Goal: Task Accomplishment & Management: Manage account settings

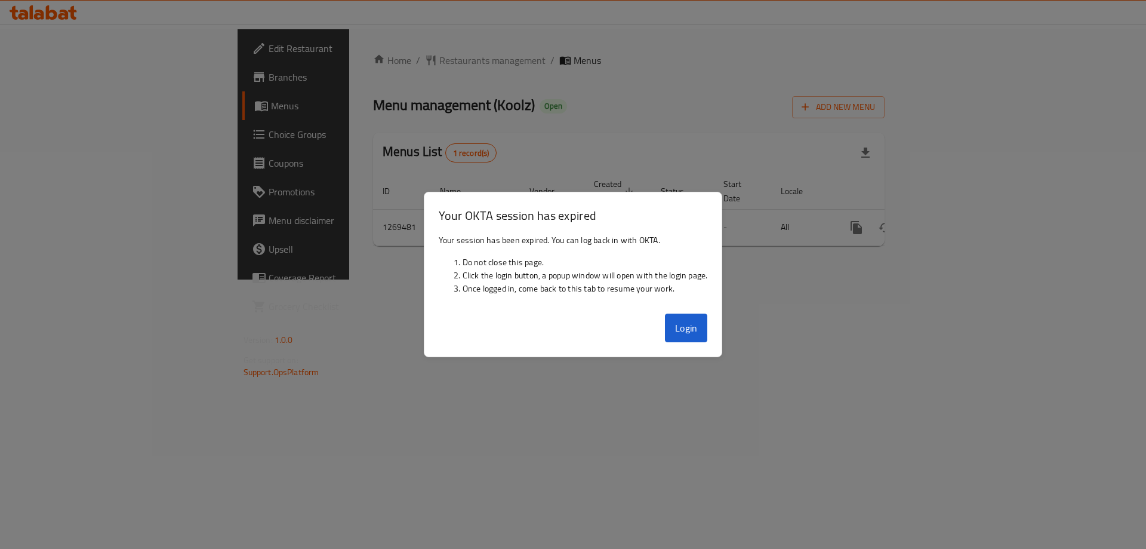
click at [668, 311] on div "Login" at bounding box center [573, 333] width 298 height 48
click at [679, 318] on button "Login" at bounding box center [686, 327] width 43 height 29
click at [660, 314] on div "Login" at bounding box center [573, 333] width 298 height 48
click at [674, 318] on button "Login" at bounding box center [686, 327] width 43 height 29
click at [668, 313] on button "Login" at bounding box center [686, 327] width 43 height 29
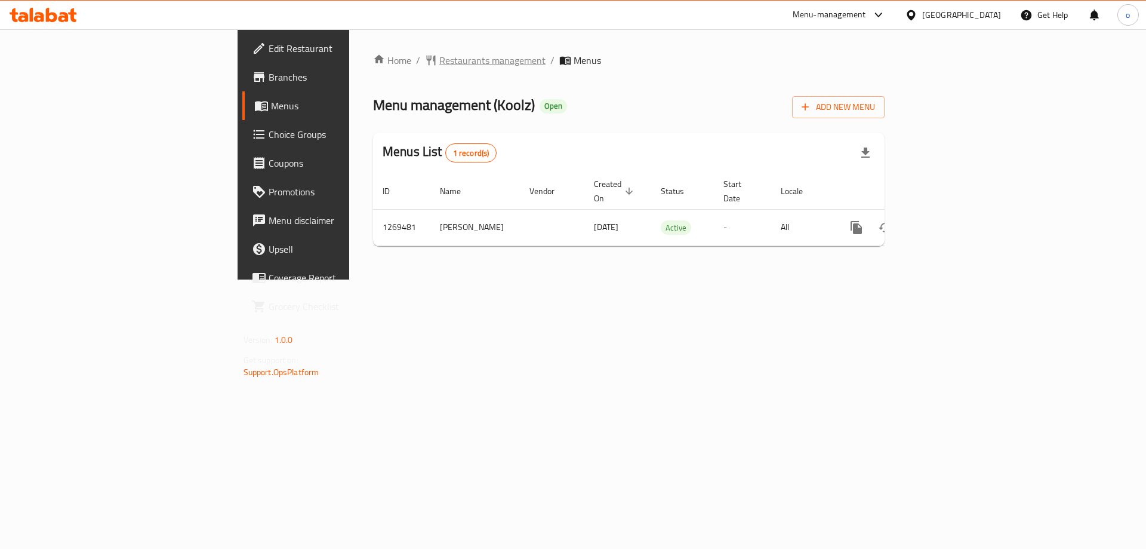
click at [439, 61] on span "Restaurants management" at bounding box center [492, 60] width 106 height 14
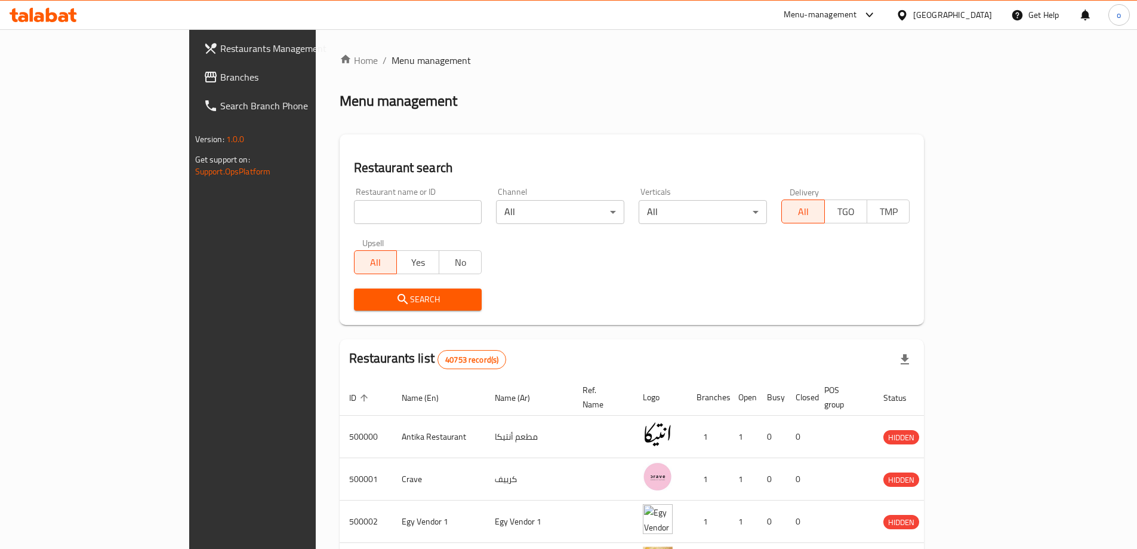
click at [106, 76] on div at bounding box center [568, 274] width 1137 height 549
click at [220, 76] on span "Branches" at bounding box center [294, 77] width 149 height 14
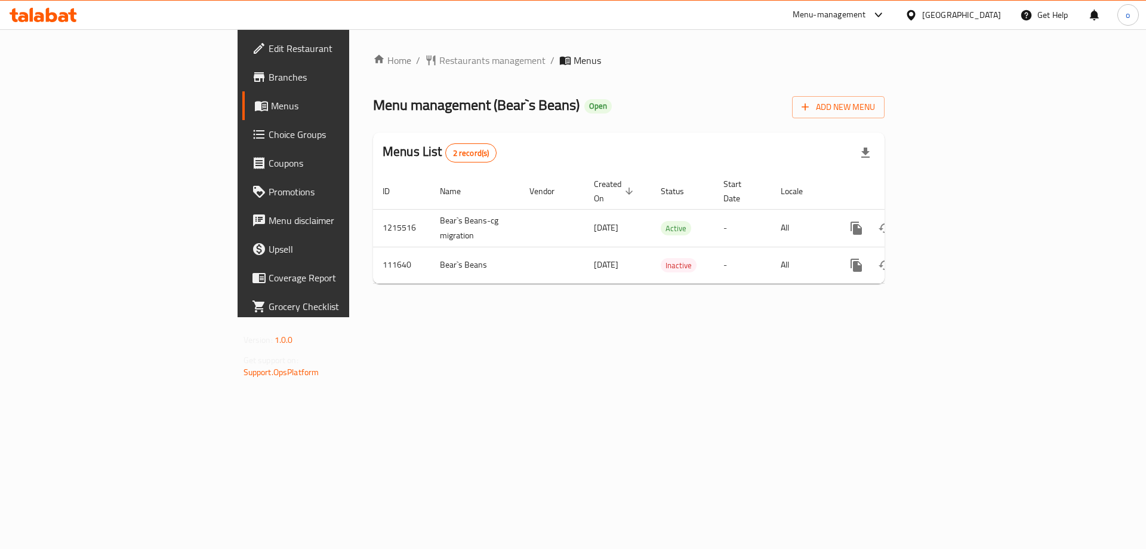
click at [269, 138] on span "Choice Groups" at bounding box center [344, 134] width 151 height 14
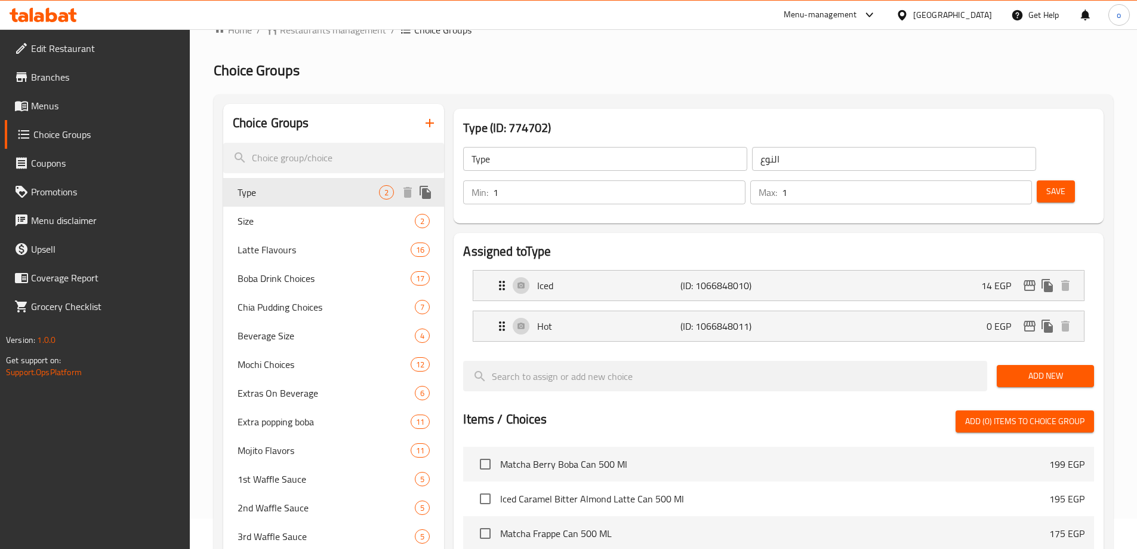
scroll to position [60, 0]
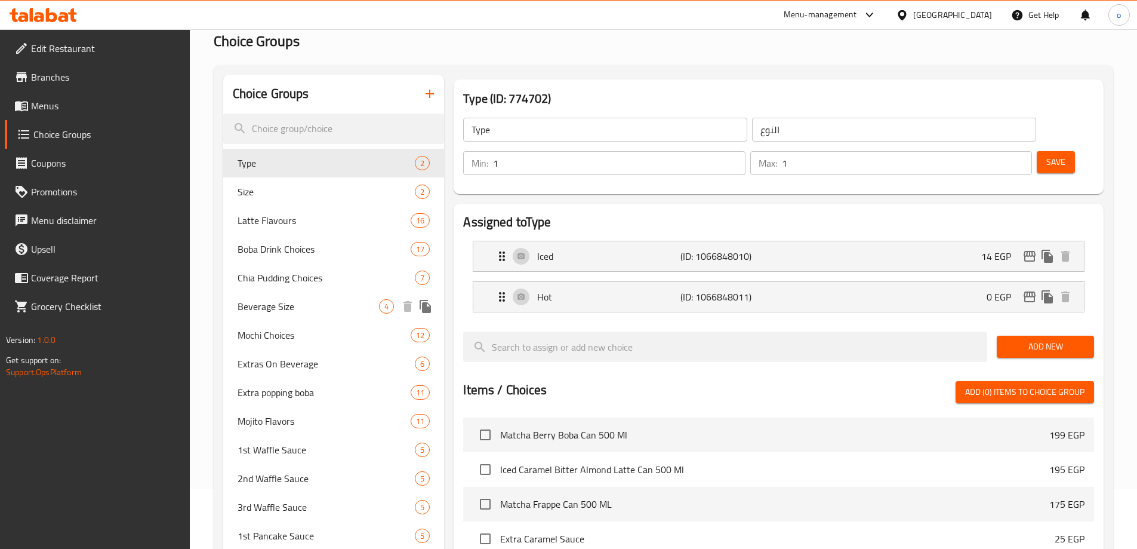
click at [246, 304] on span "Beverage Size" at bounding box center [309, 306] width 142 height 14
type input "Beverage Size"
type input "حجم المشروب"
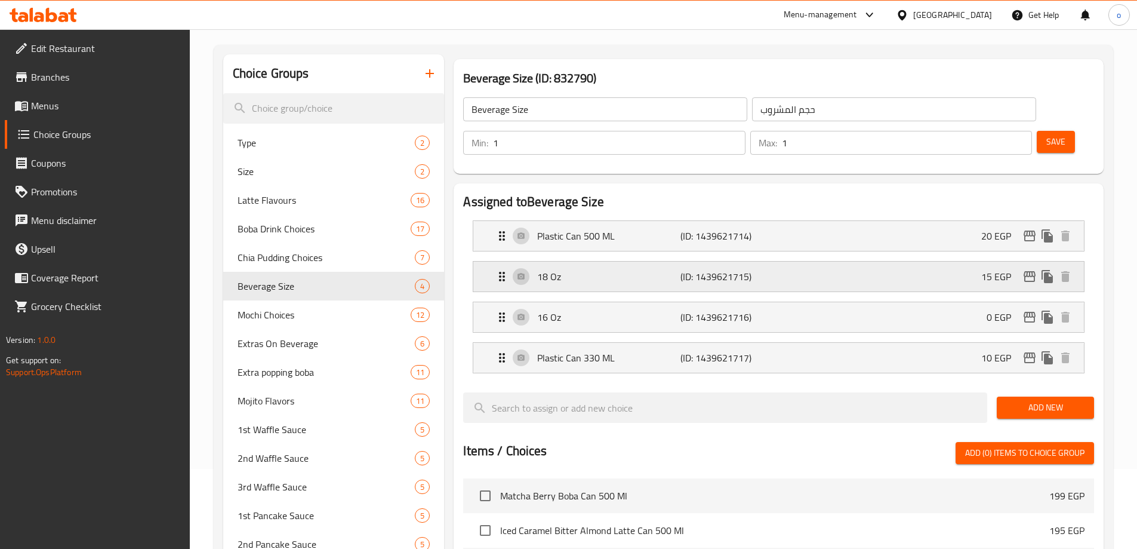
scroll to position [0, 0]
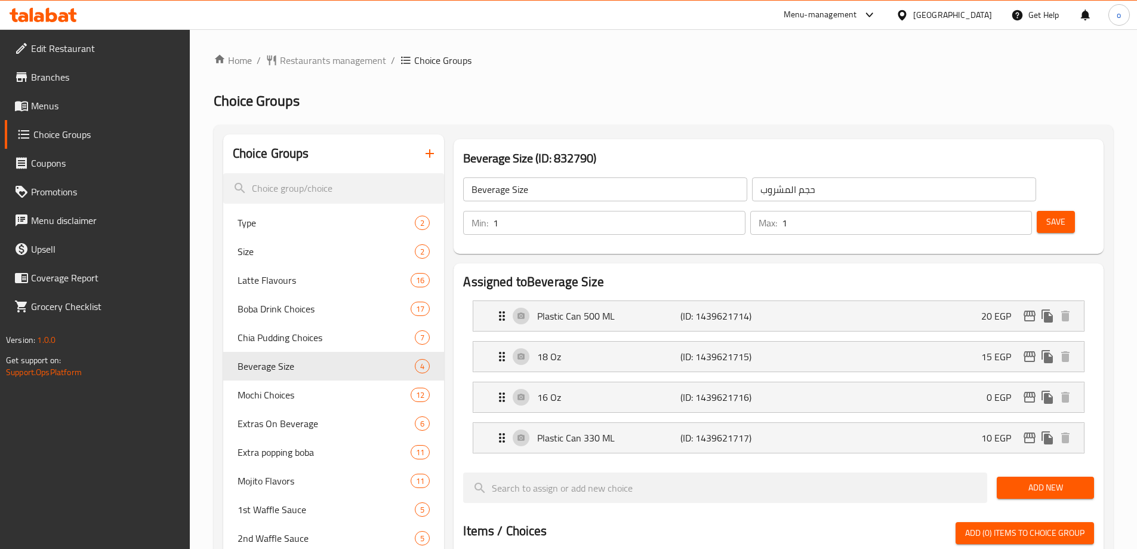
click at [747, 147] on div "Beverage Size (ID: 832790) Beverage Size ​ حجم المشروب ​ Min: 1 ​ Max: 1 ​ Save" at bounding box center [779, 196] width 650 height 115
click at [993, 390] on p "0 EGP" at bounding box center [1004, 397] width 34 height 14
click at [1042, 390] on icon "duplicate" at bounding box center [1047, 396] width 11 height 13
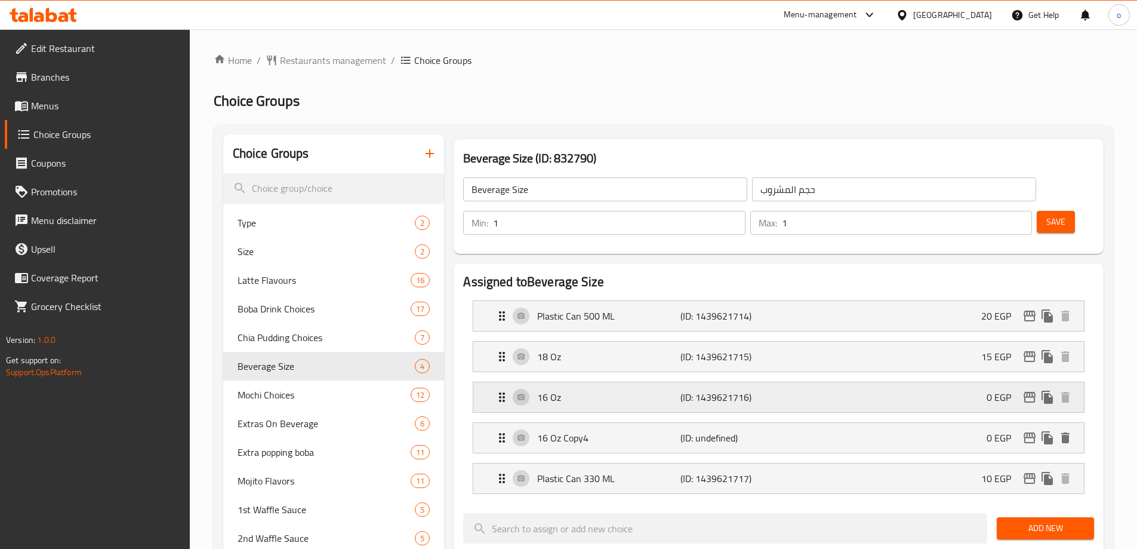
click at [989, 390] on p "0 EGP" at bounding box center [1004, 397] width 34 height 14
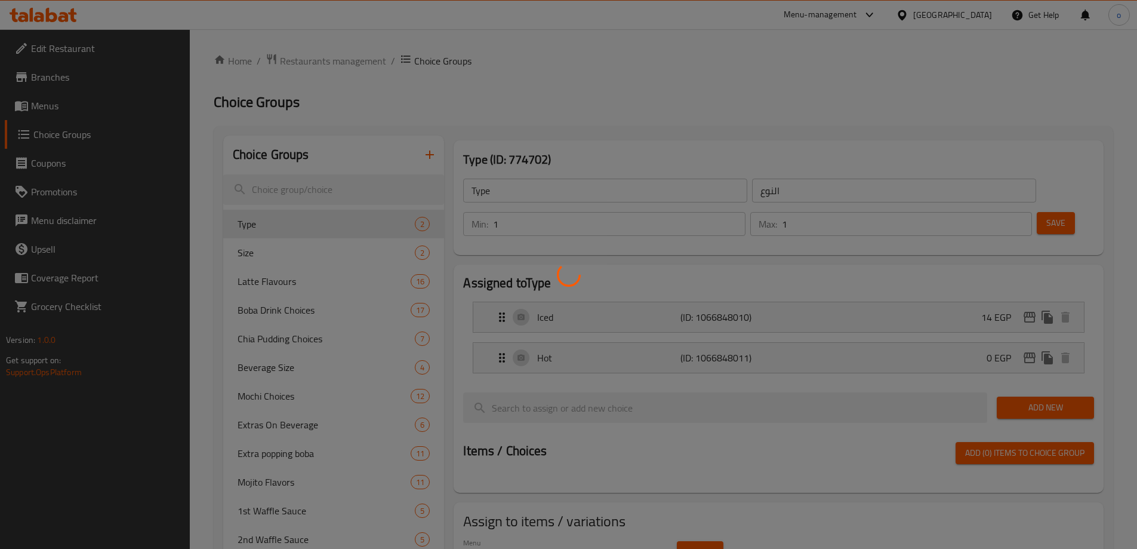
click at [315, 370] on div at bounding box center [568, 274] width 1137 height 549
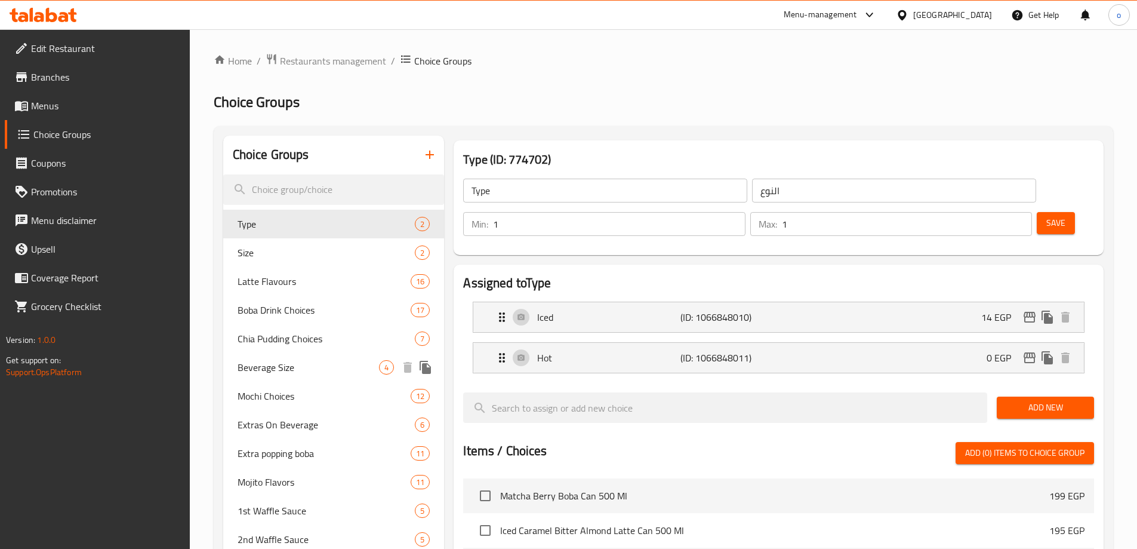
click at [281, 366] on span "Beverage Size" at bounding box center [309, 367] width 142 height 14
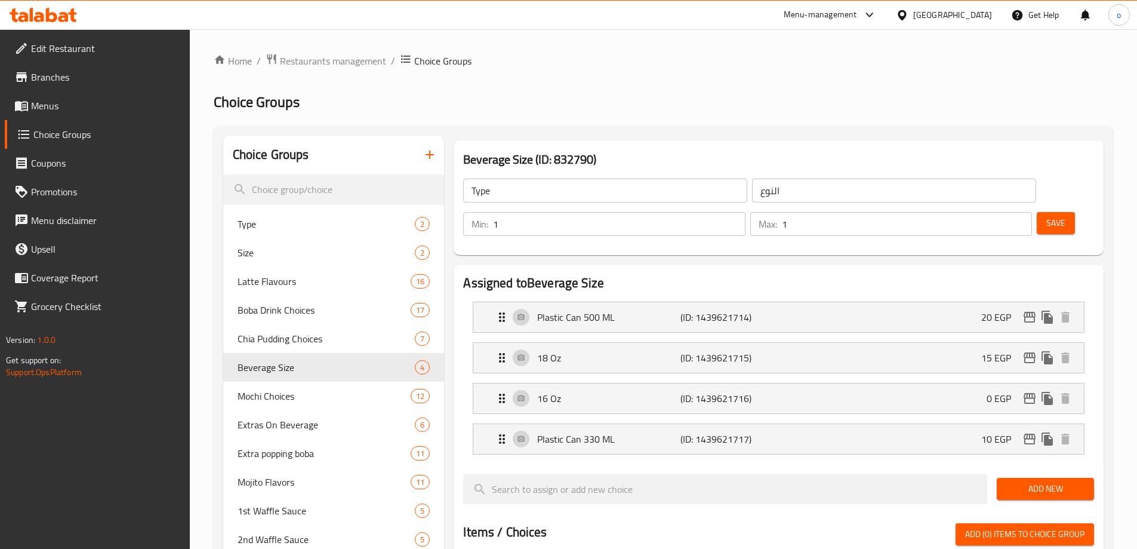
type input "Beverage Size"
type input "حجم المشروب"
click at [1046, 383] on div "16 Oz (ID: 1439621716) 0 EGP" at bounding box center [782, 398] width 575 height 30
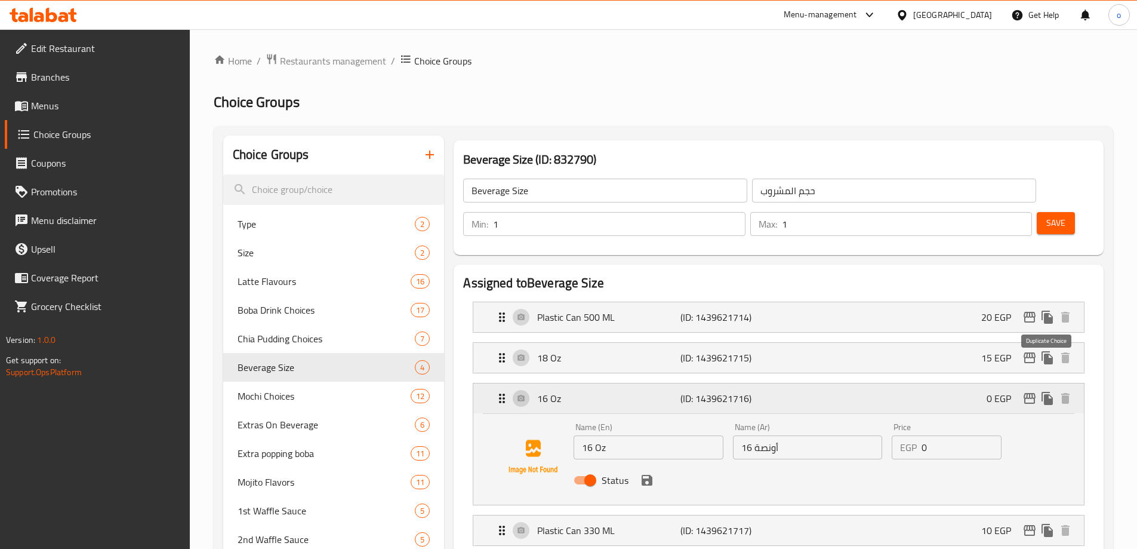
click at [1046, 392] on icon "duplicate" at bounding box center [1047, 398] width 11 height 13
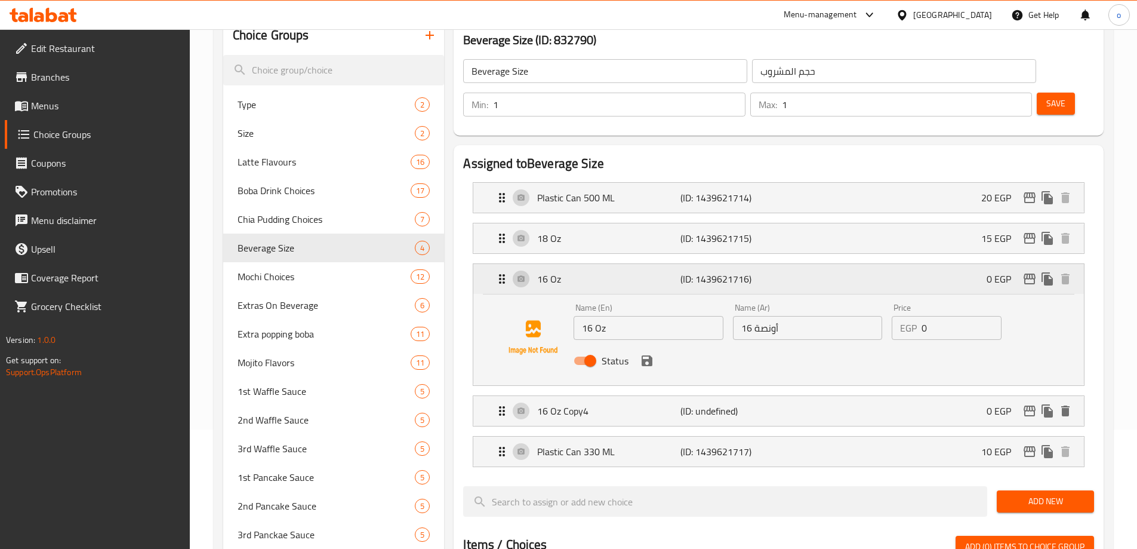
click at [942, 264] on div "16 Oz (ID: 1439621716) 0 EGP" at bounding box center [782, 279] width 575 height 30
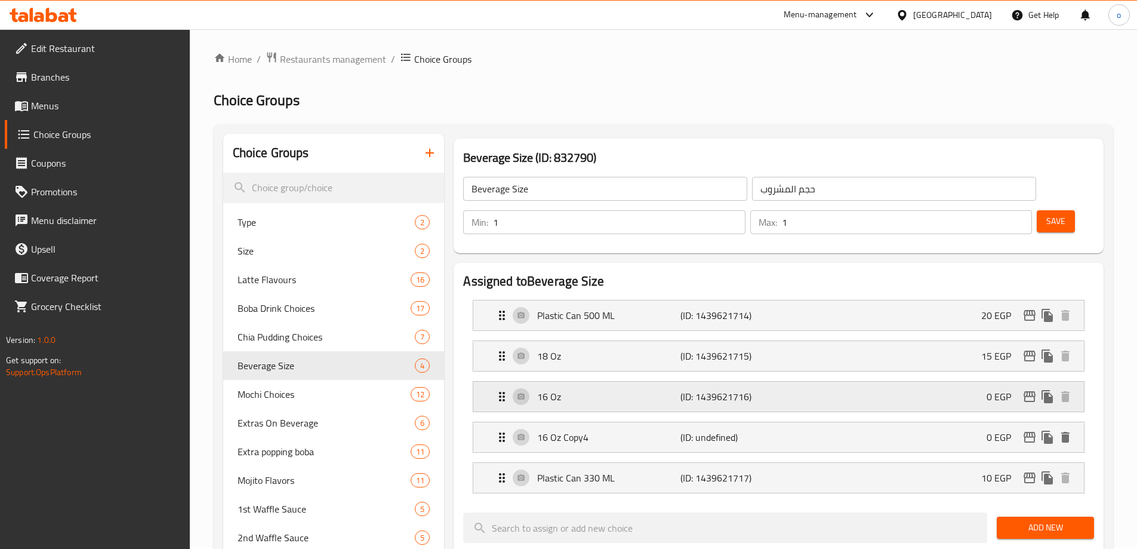
scroll to position [0, 0]
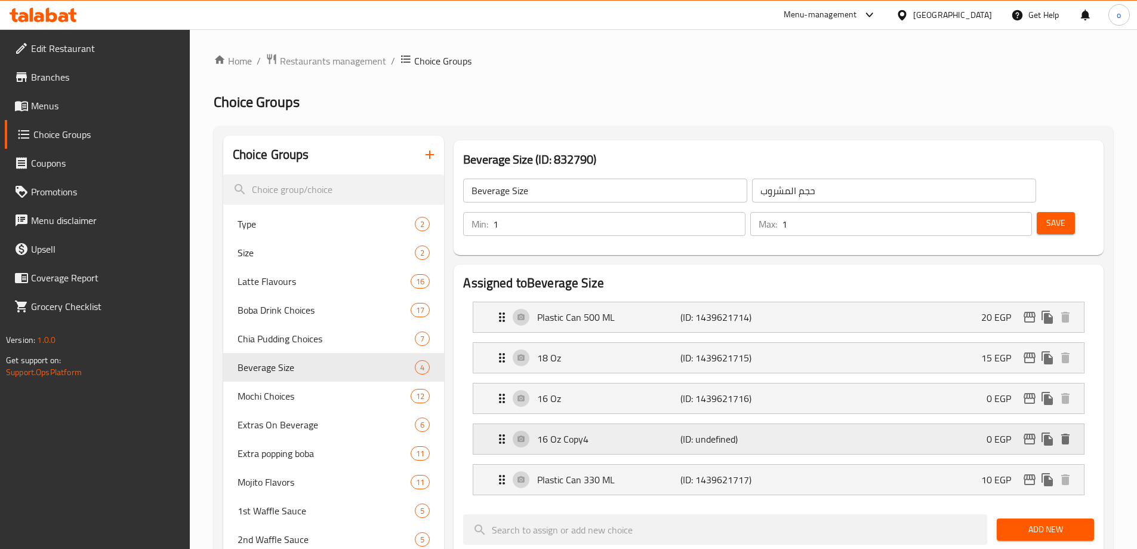
click at [598, 432] on p "16 Oz Copy4" at bounding box center [608, 439] width 143 height 14
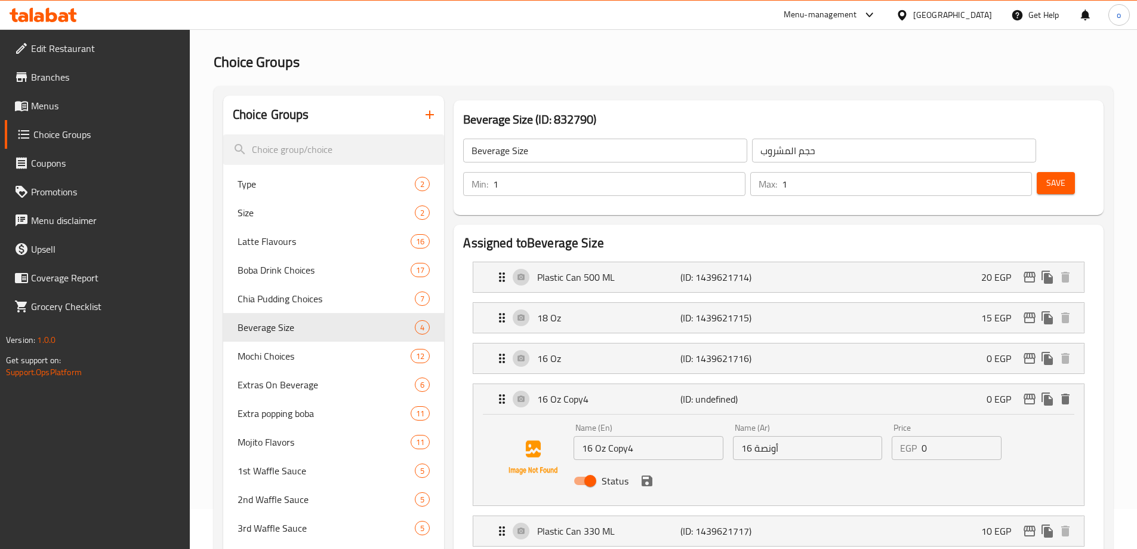
scroll to position [60, 0]
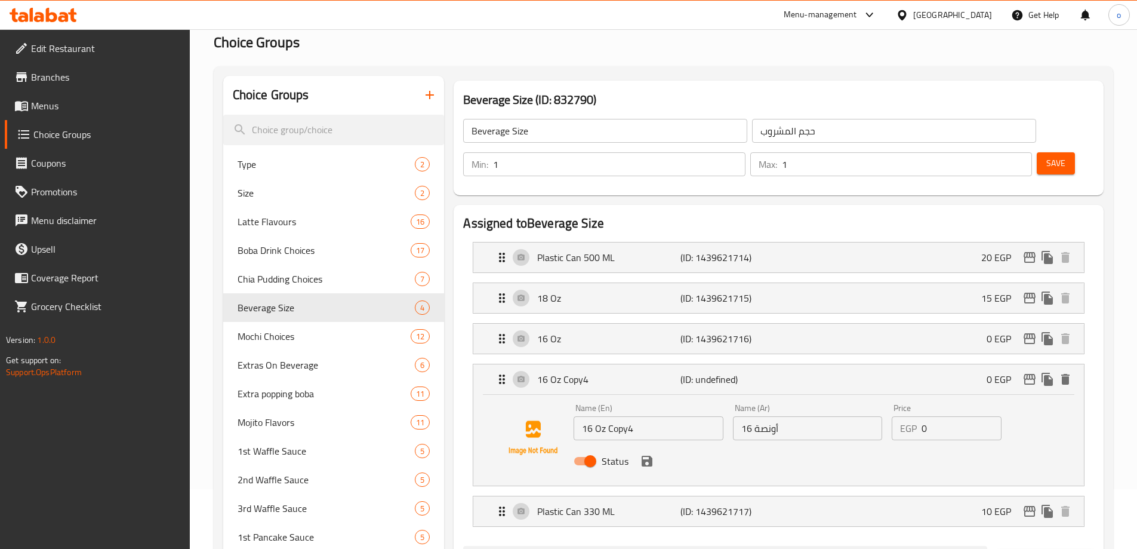
click at [636, 395] on div "Name (En) 16 Oz Copy4 Name (En) Name (Ar) 16 أونصة Name (Ar) Price EGP 0 Price …" at bounding box center [778, 440] width 611 height 91
click at [1071, 372] on icon "delete" at bounding box center [1065, 379] width 14 height 14
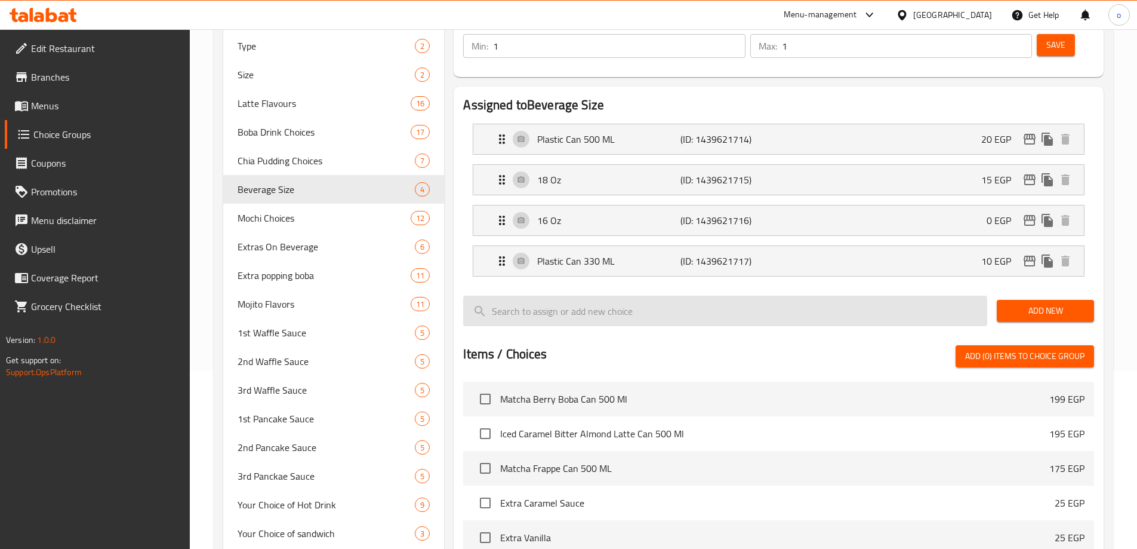
scroll to position [179, 0]
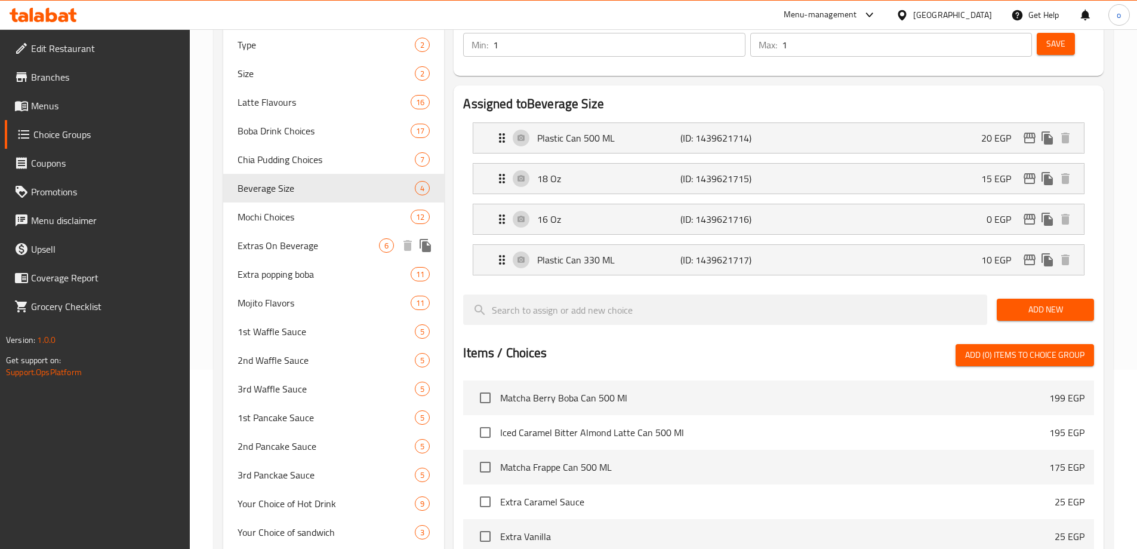
click at [289, 252] on span "Extras On Beverage" at bounding box center [309, 245] width 142 height 14
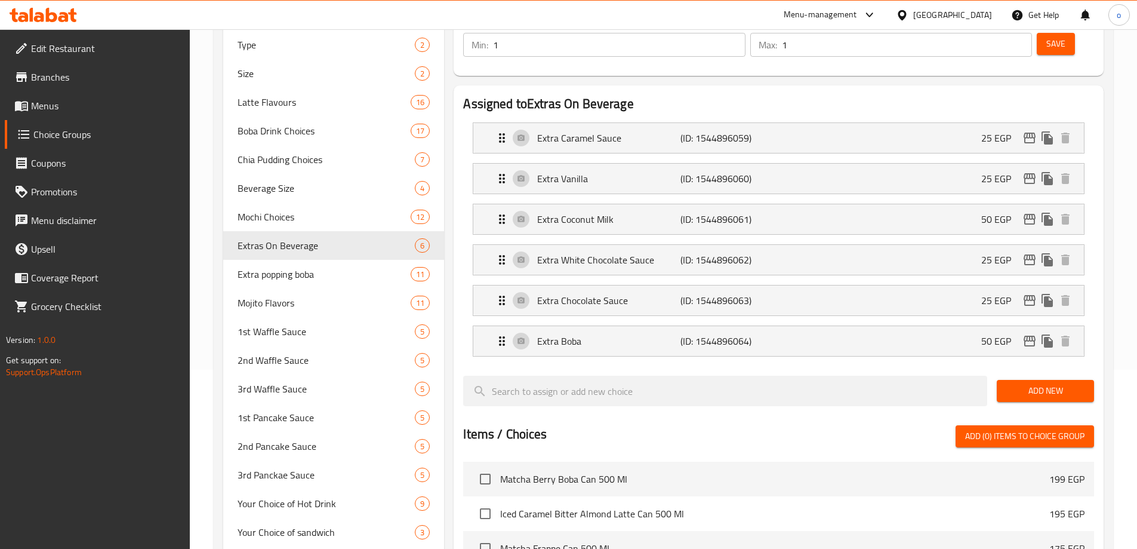
type input "Extras On Beverage"
type input "إضافات على المشروب"
type input "0"
type input "6"
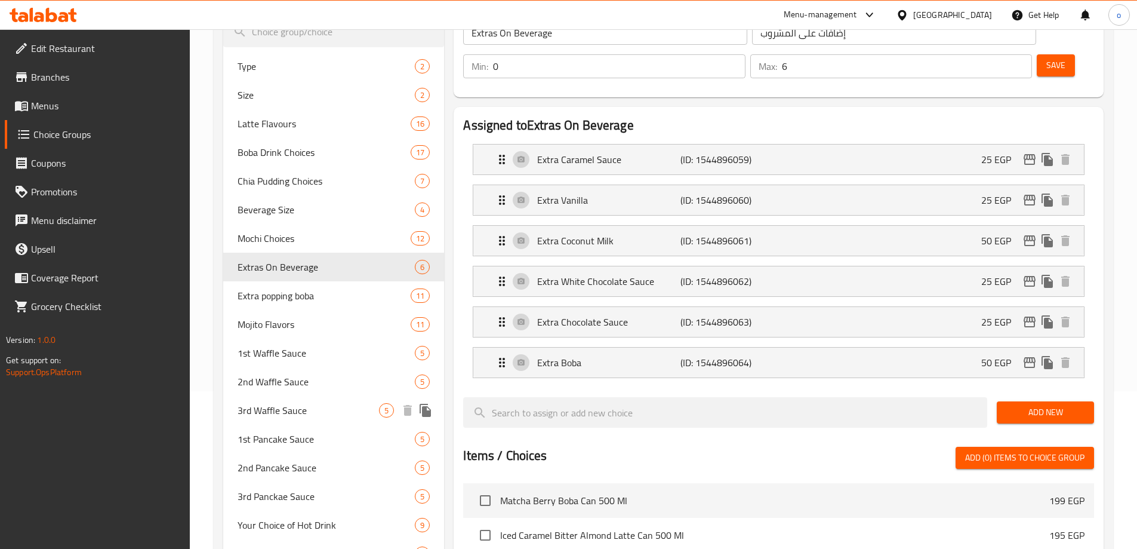
scroll to position [29, 0]
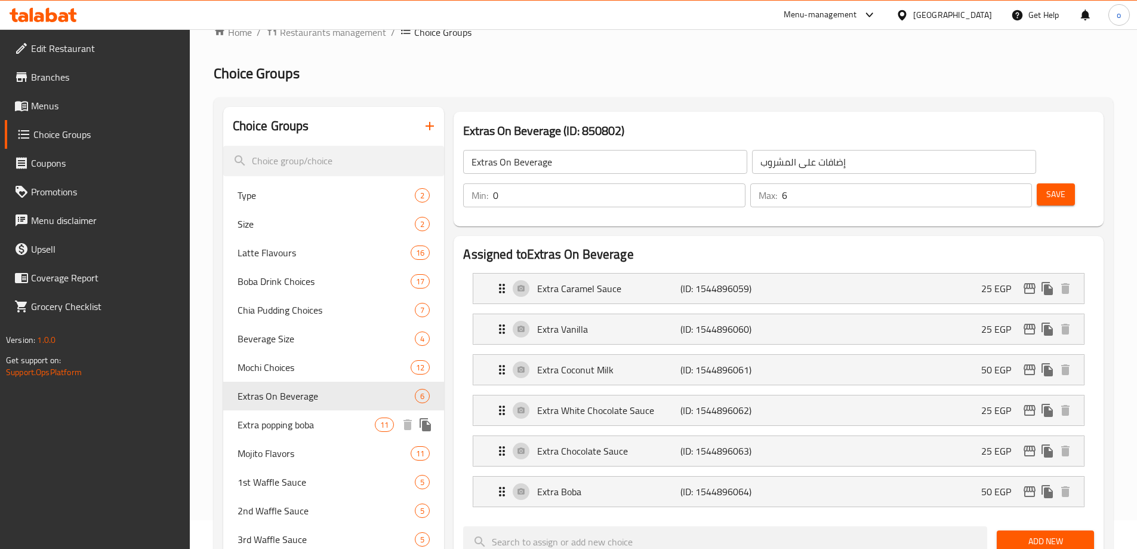
click at [306, 417] on span "Extra popping boba" at bounding box center [307, 424] width 138 height 14
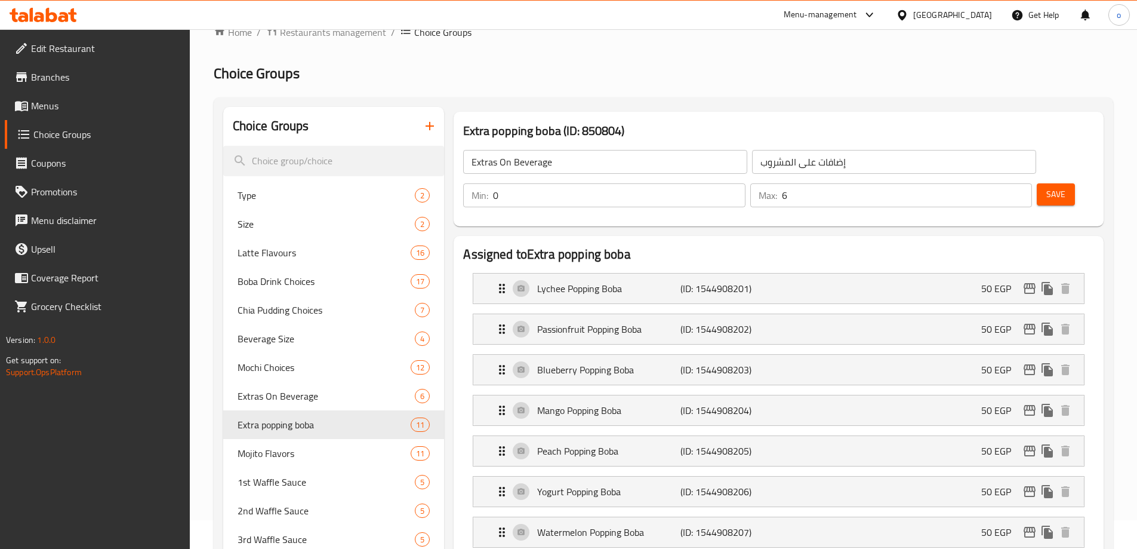
type input "Extra popping boba"
type input "بوبنج بوبا اضافيه"
type input "5"
click at [807, 119] on div "Extra popping boba (ID: 850804) Extra popping boba ​ بوبنج بوبا اضافيه ​ Min: 0…" at bounding box center [779, 169] width 650 height 115
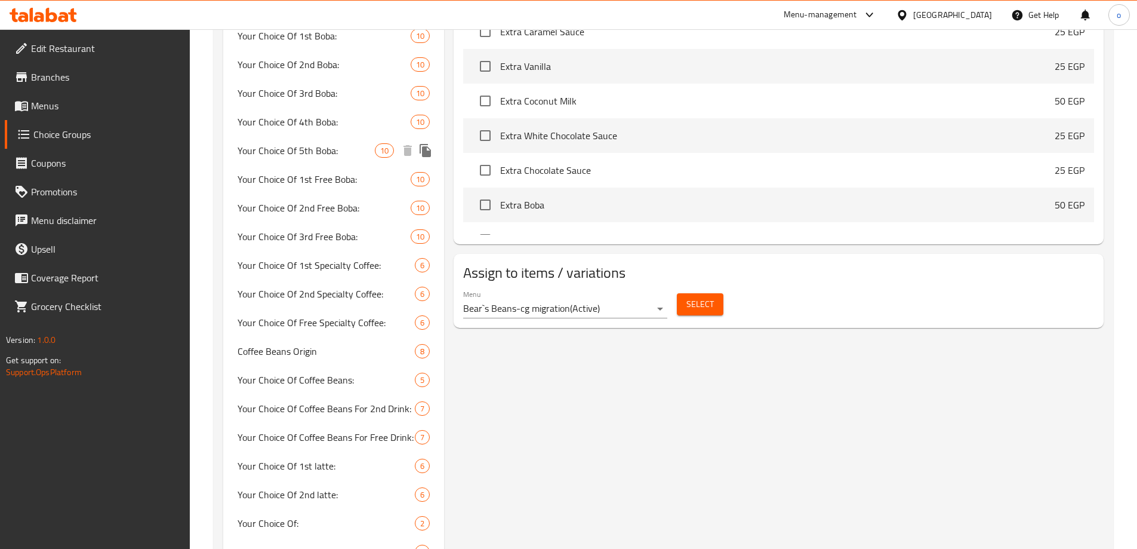
scroll to position [685, 0]
